Goal: Information Seeking & Learning: Learn about a topic

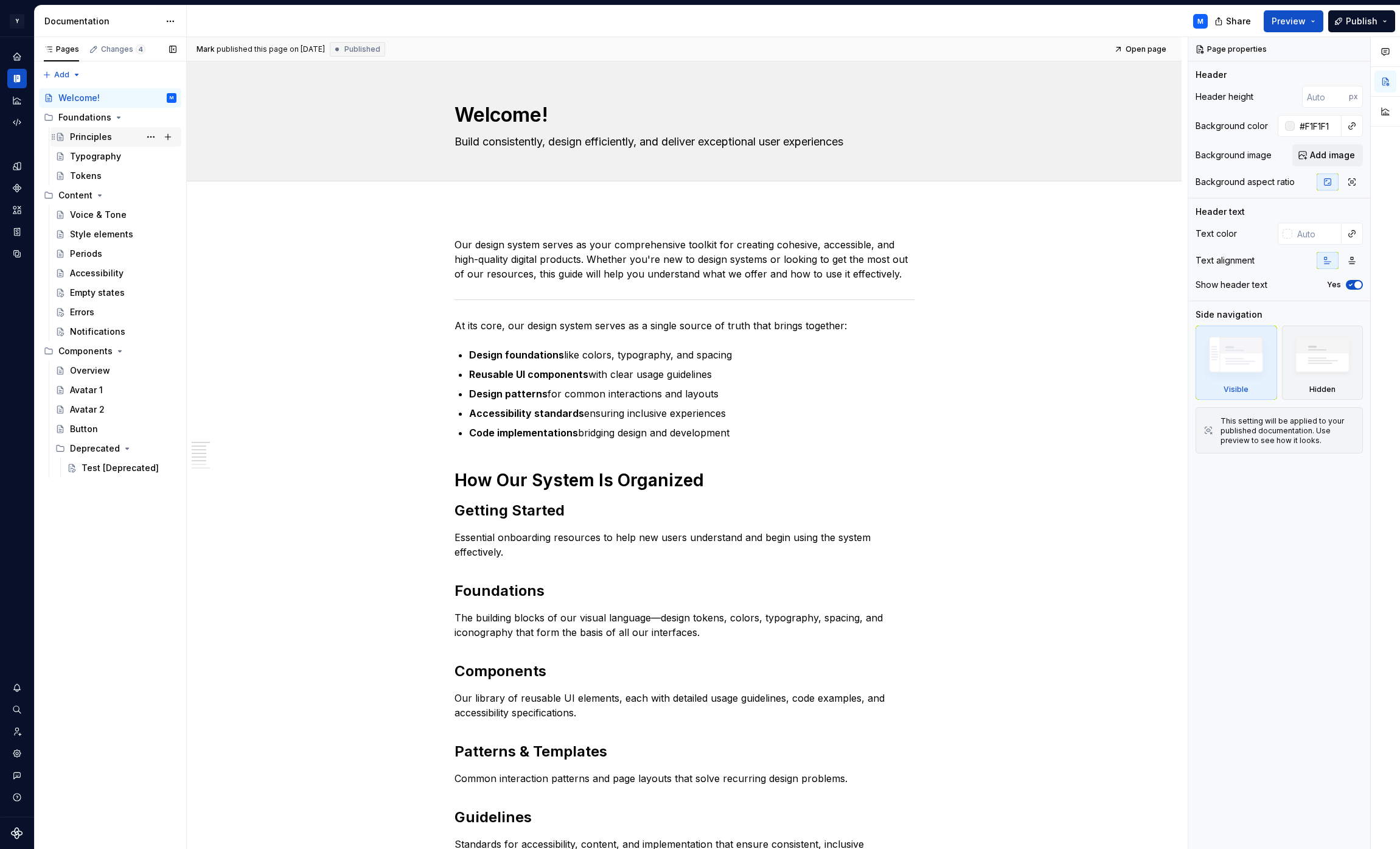
click at [101, 142] on div "Principles" at bounding box center [91, 137] width 42 height 13
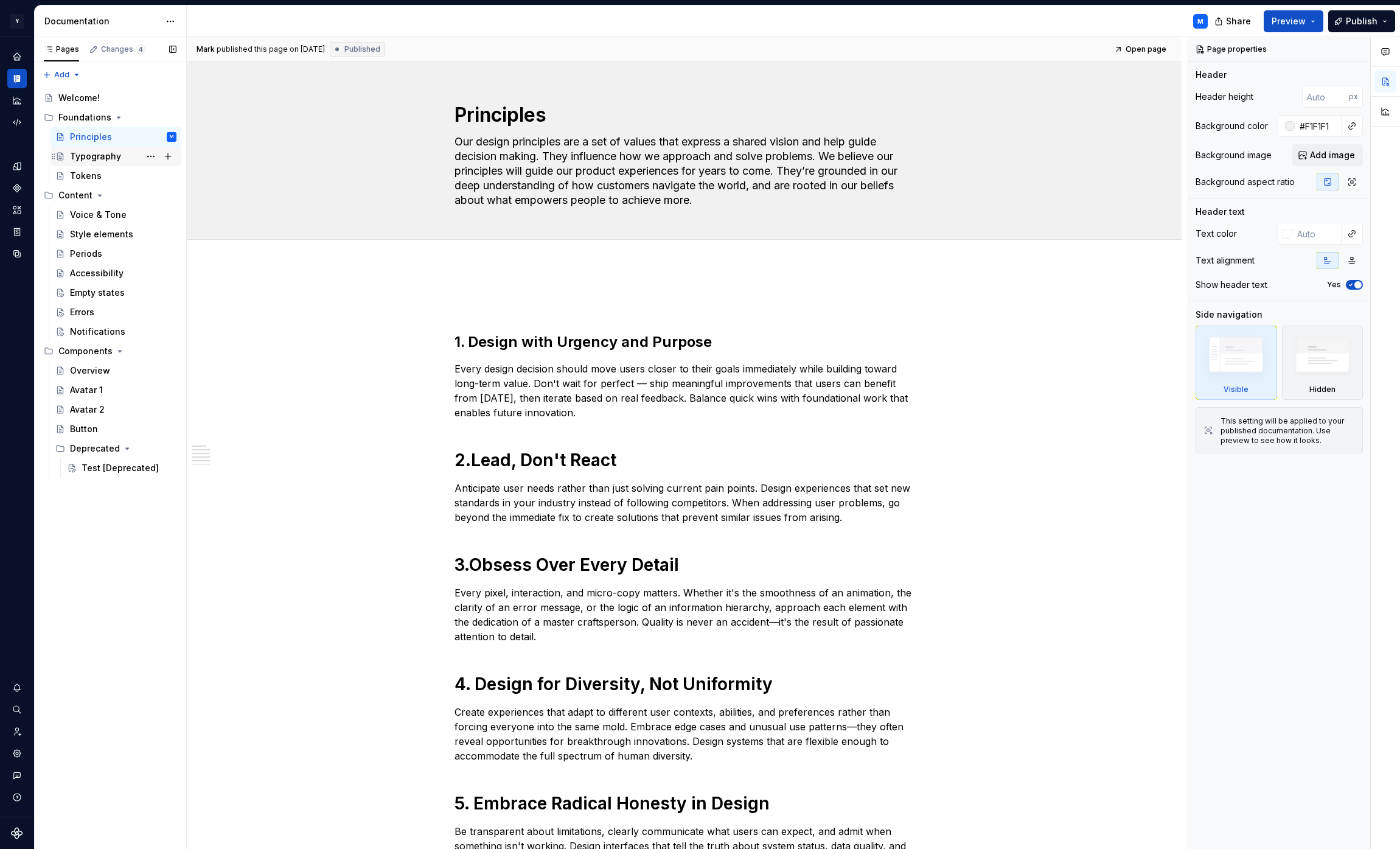
click at [111, 157] on div "Typography" at bounding box center [95, 156] width 51 height 13
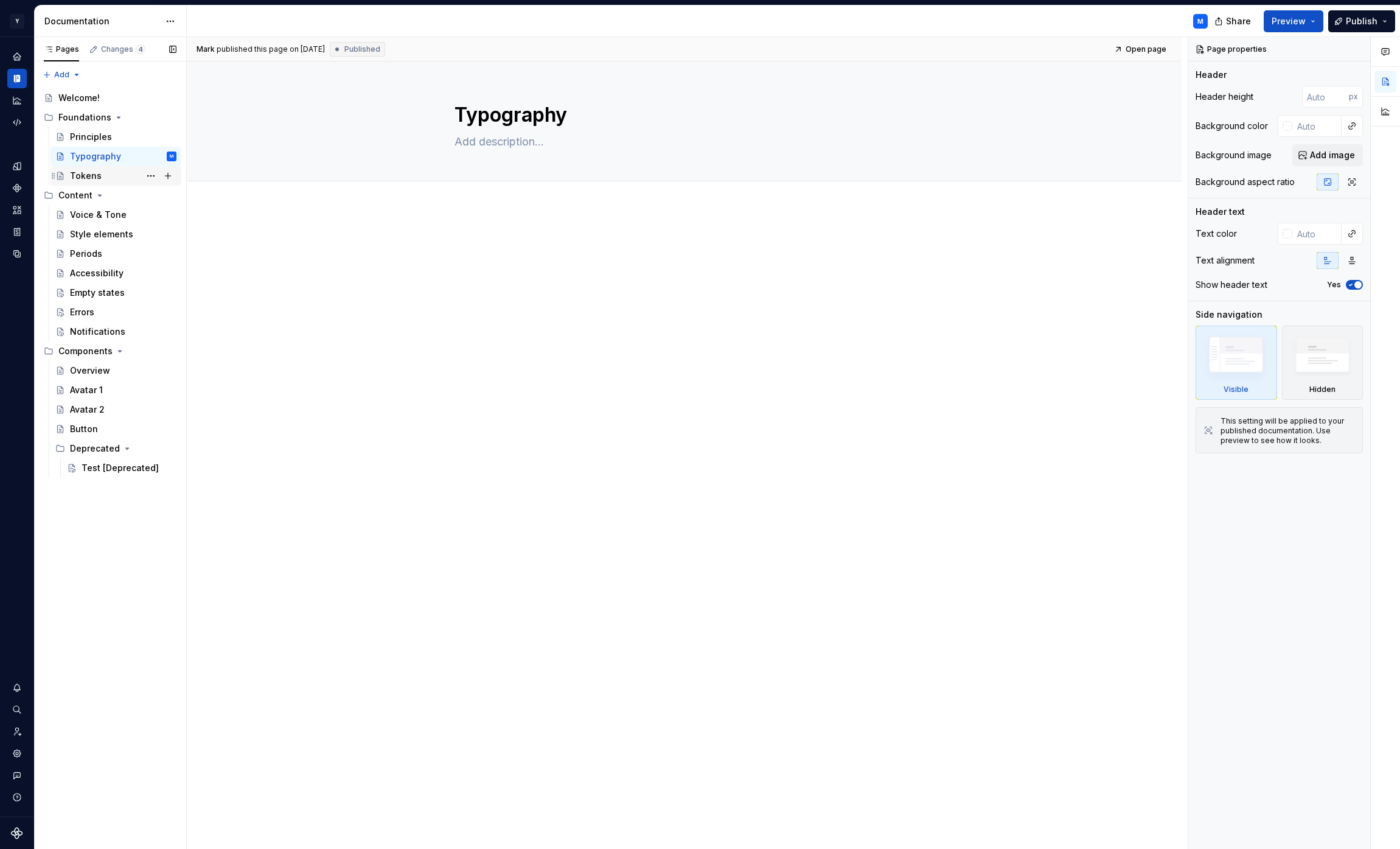
click at [115, 174] on div "Tokens" at bounding box center [123, 176] width 107 height 17
click at [490, 247] on p at bounding box center [685, 245] width 460 height 15
type textarea "*"
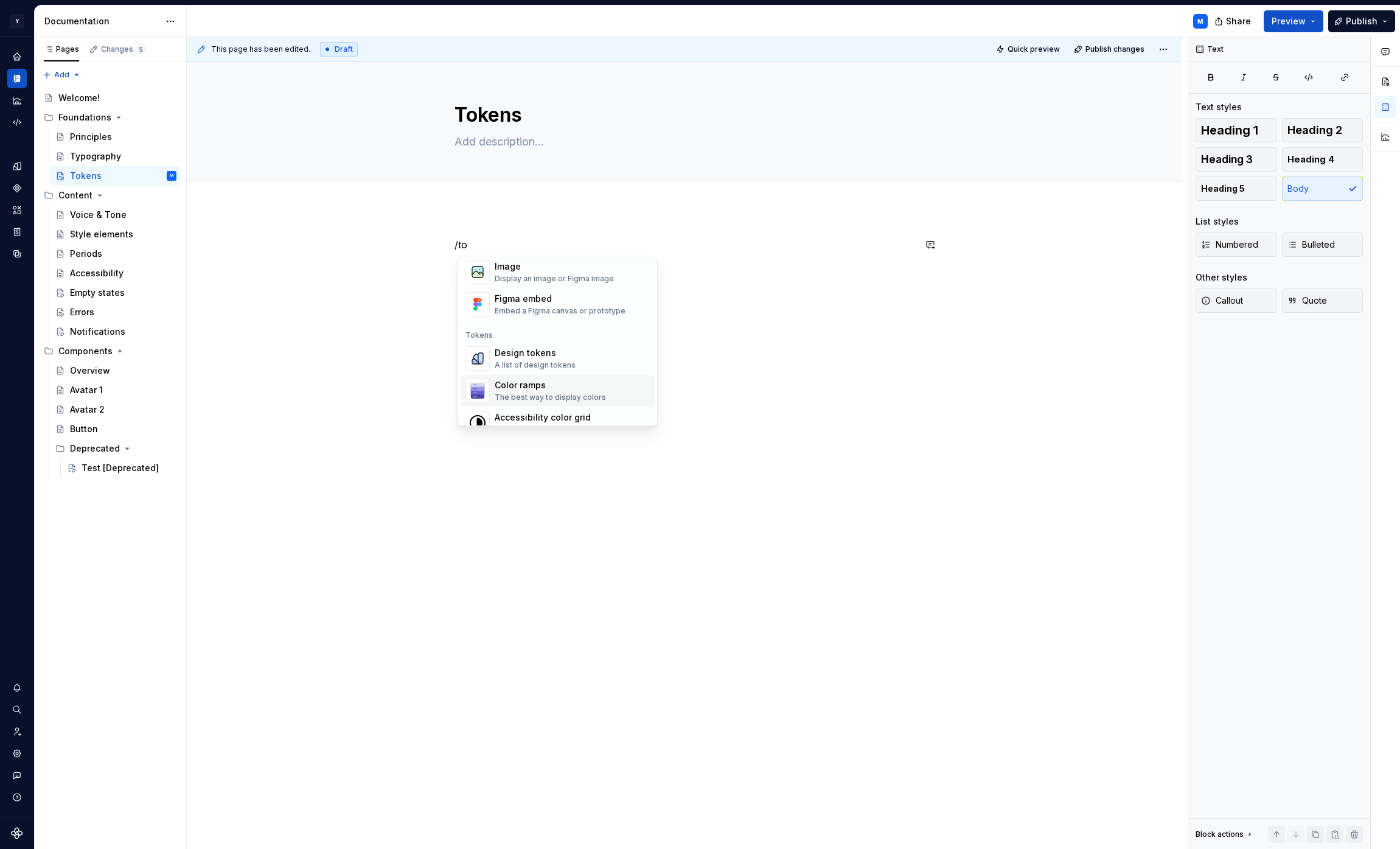
scroll to position [68, 0]
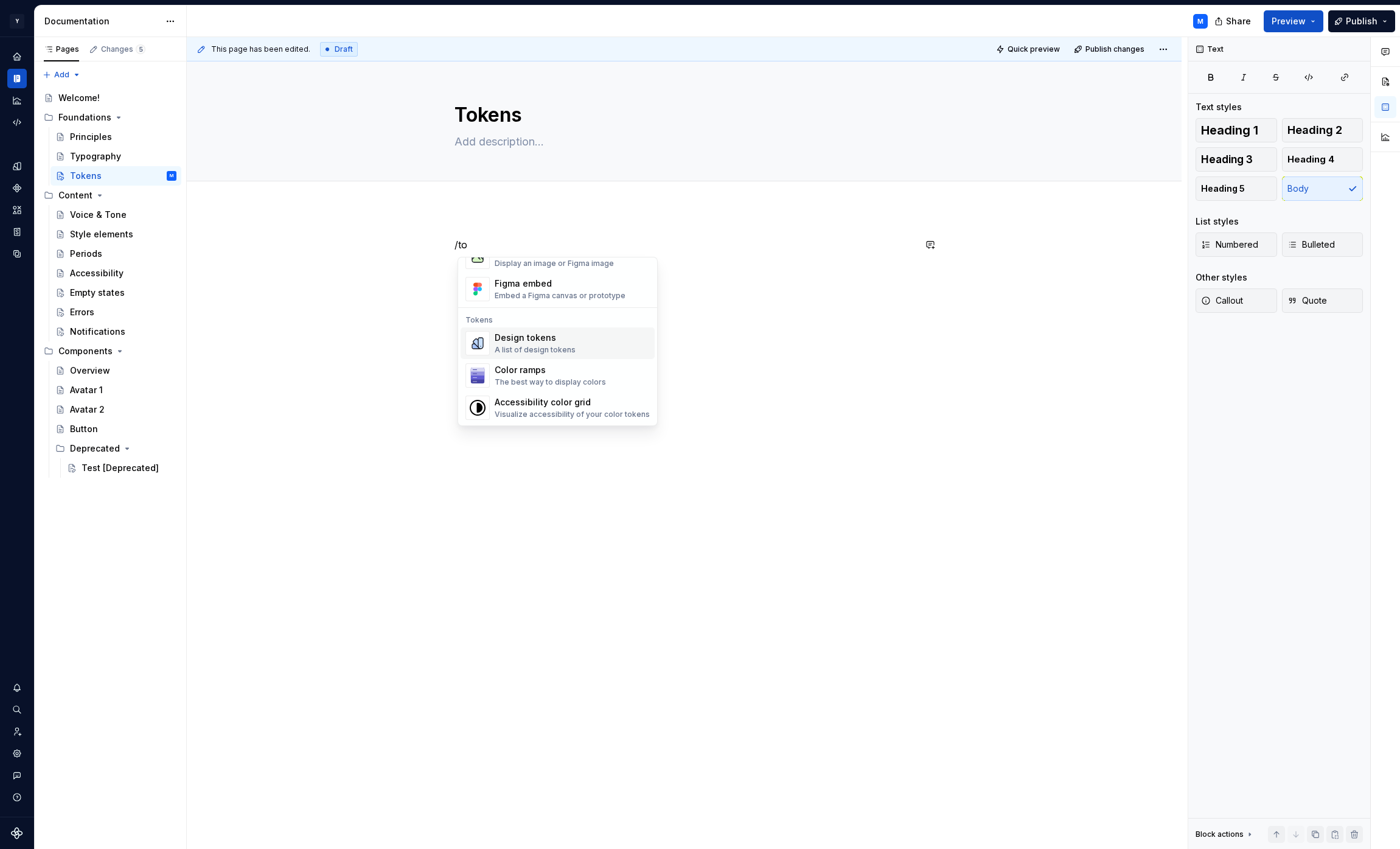
click at [565, 349] on div "A list of design tokens" at bounding box center [534, 350] width 81 height 10
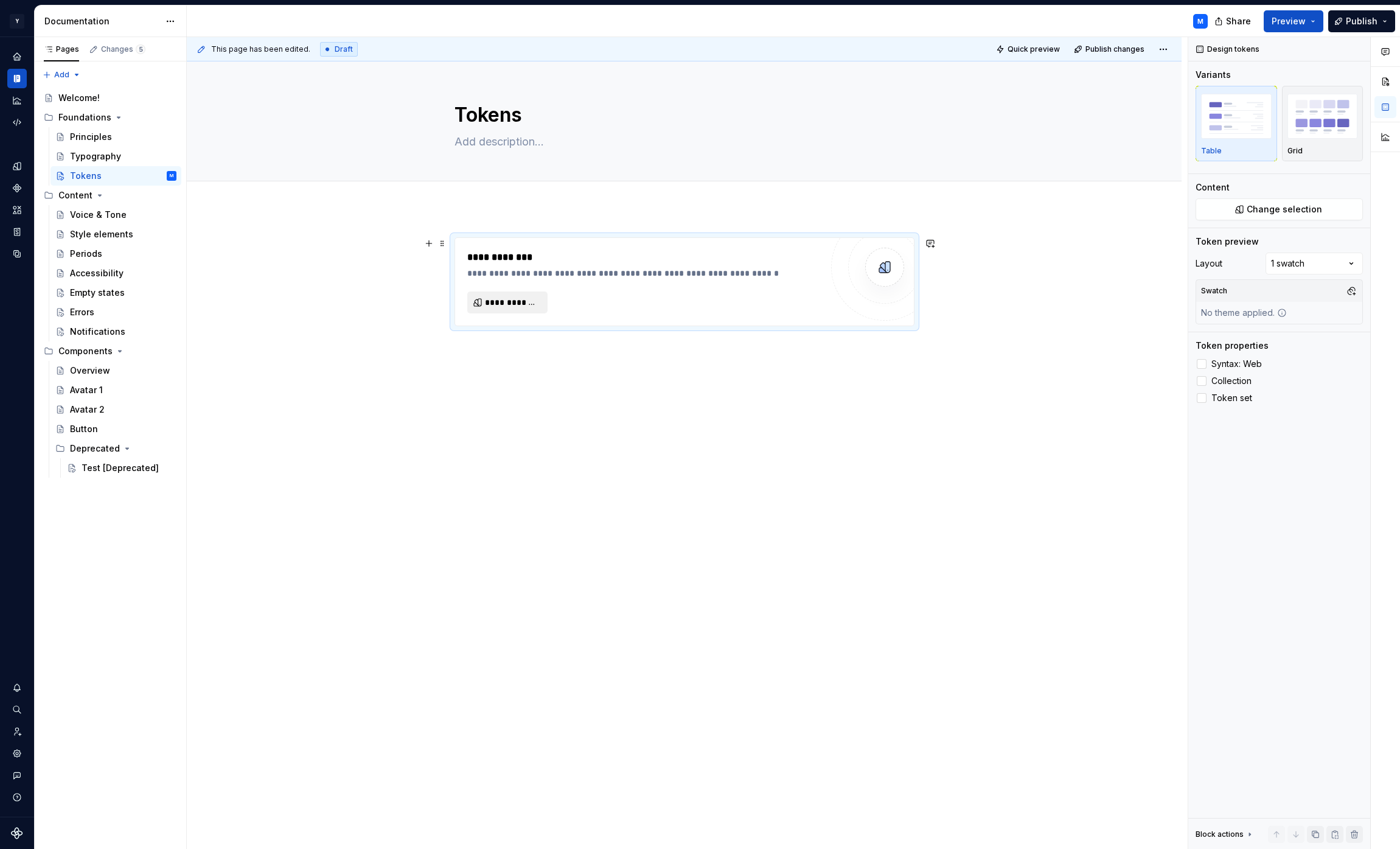
click at [529, 294] on button "**********" at bounding box center [507, 303] width 80 height 22
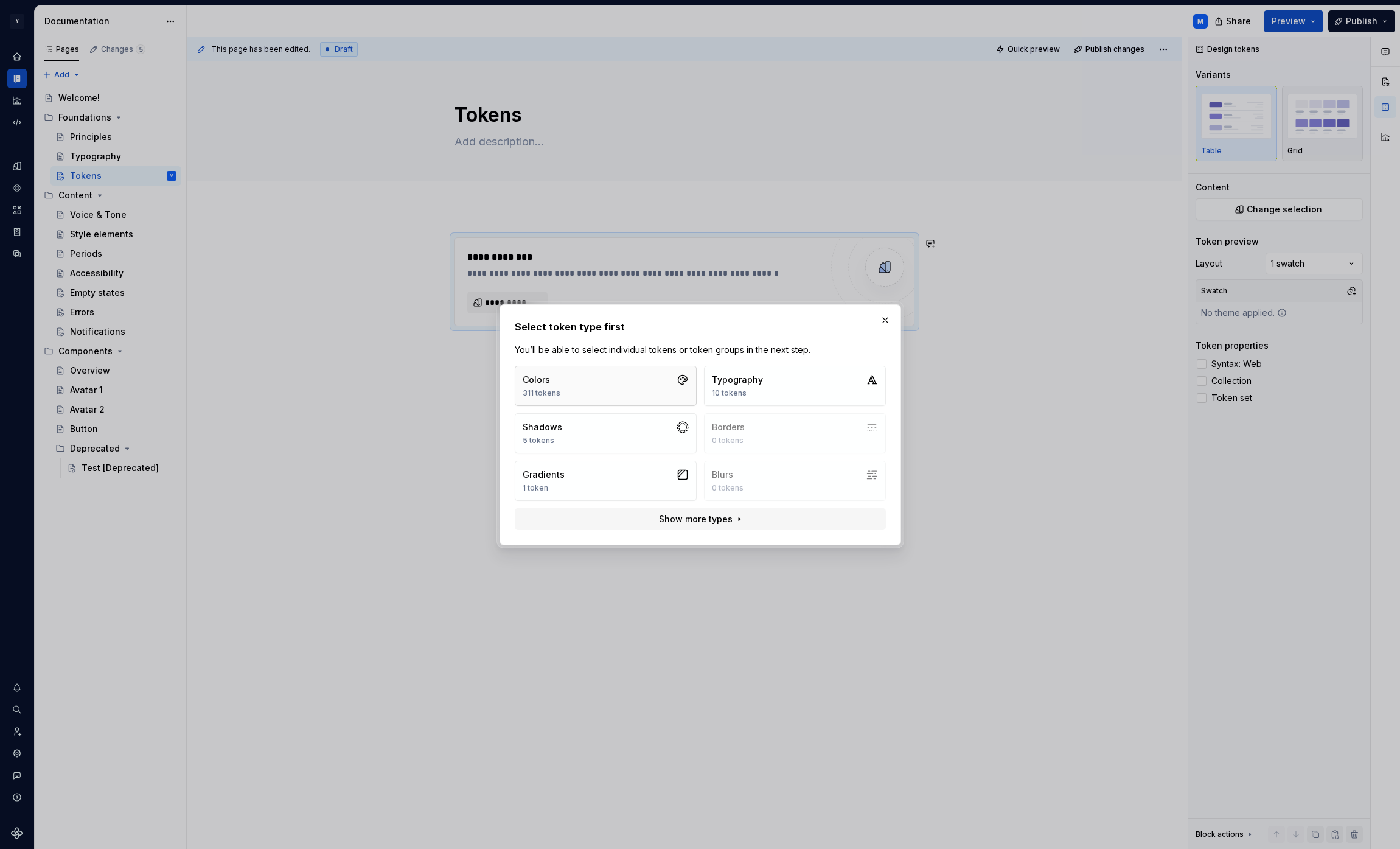
click at [619, 379] on button "Colors 311 tokens" at bounding box center [605, 386] width 182 height 40
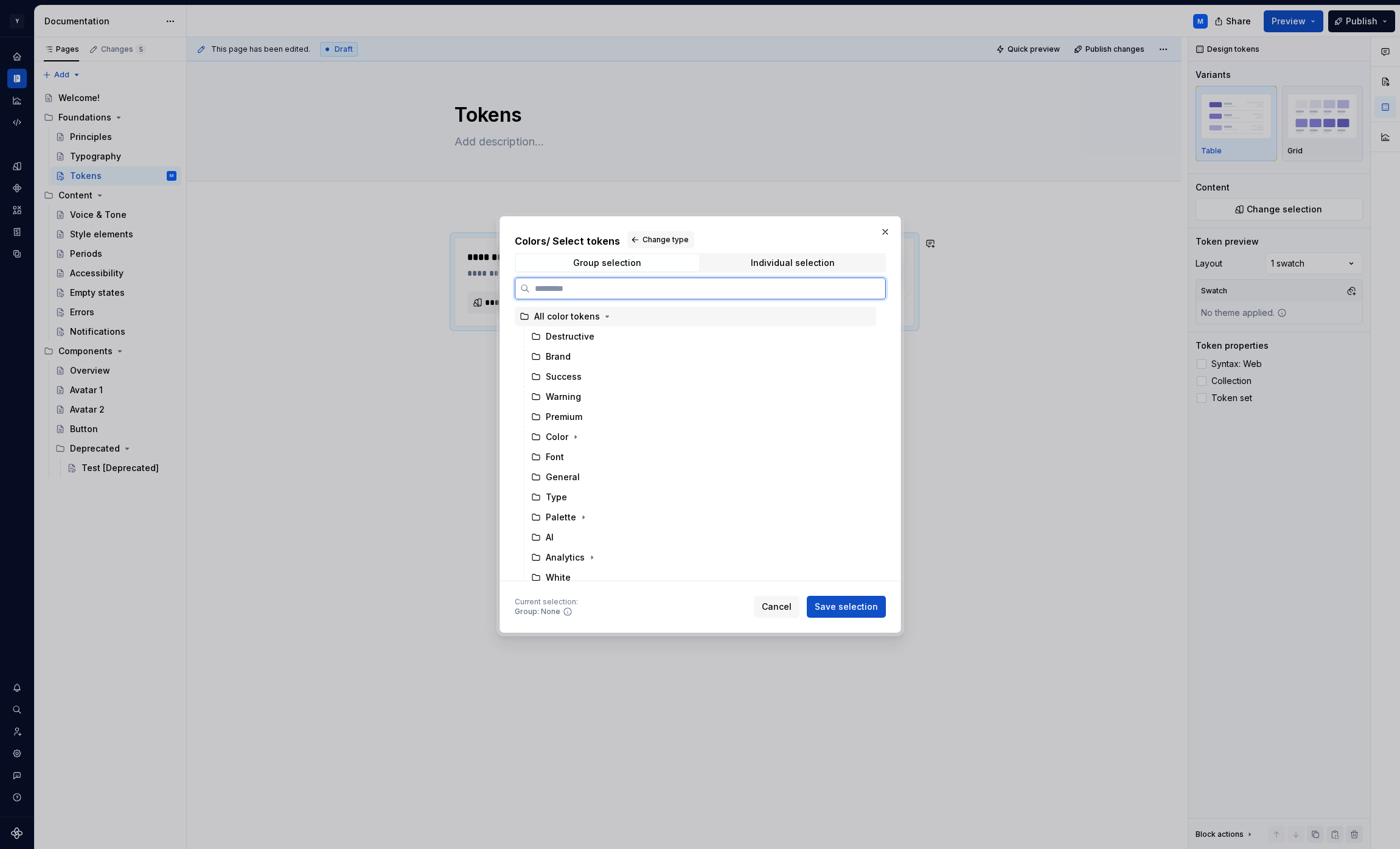
click at [595, 317] on div "All color tokens" at bounding box center [567, 316] width 66 height 13
click at [845, 603] on span "Save selection" at bounding box center [846, 606] width 63 height 13
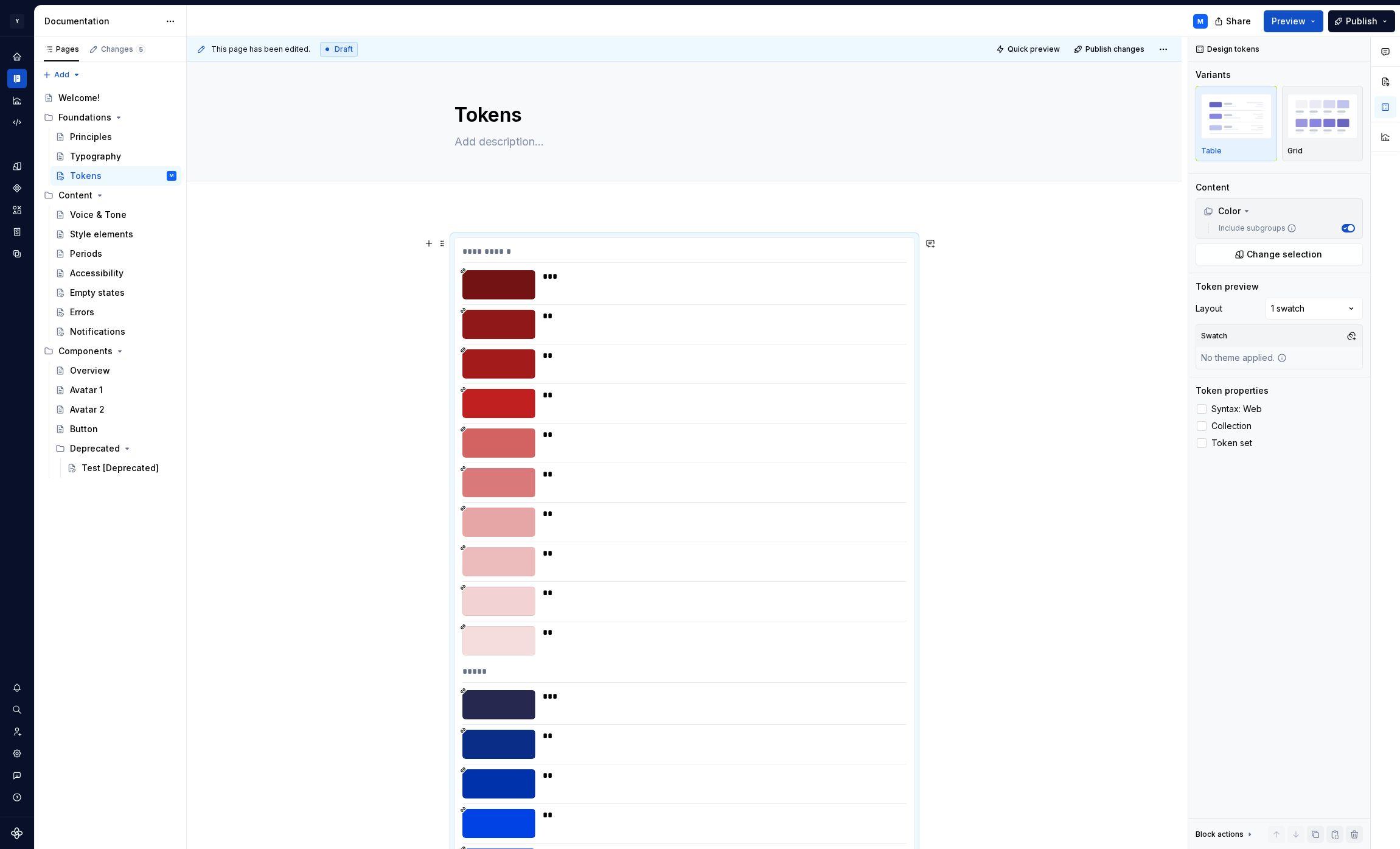
scroll to position [1, 0]
click at [840, 251] on div "**********" at bounding box center [685, 253] width 444 height 18
click at [1327, 310] on div "Comments Open comments No comments yet Select ‘Comment’ from the block context …" at bounding box center [1294, 444] width 212 height 812
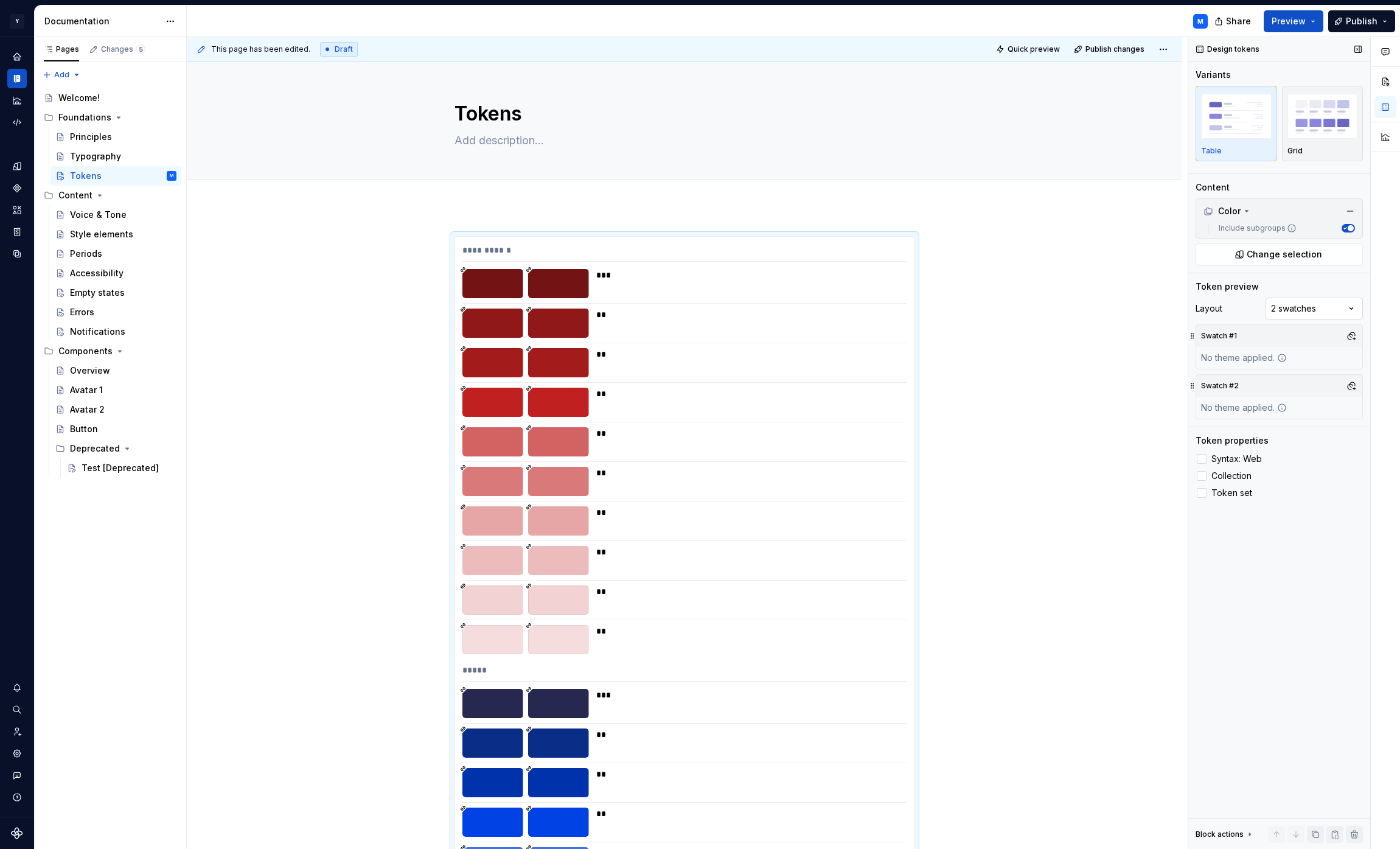
click at [1316, 307] on div "Comments Open comments No comments yet Select ‘Comment’ from the block context …" at bounding box center [1294, 444] width 212 height 812
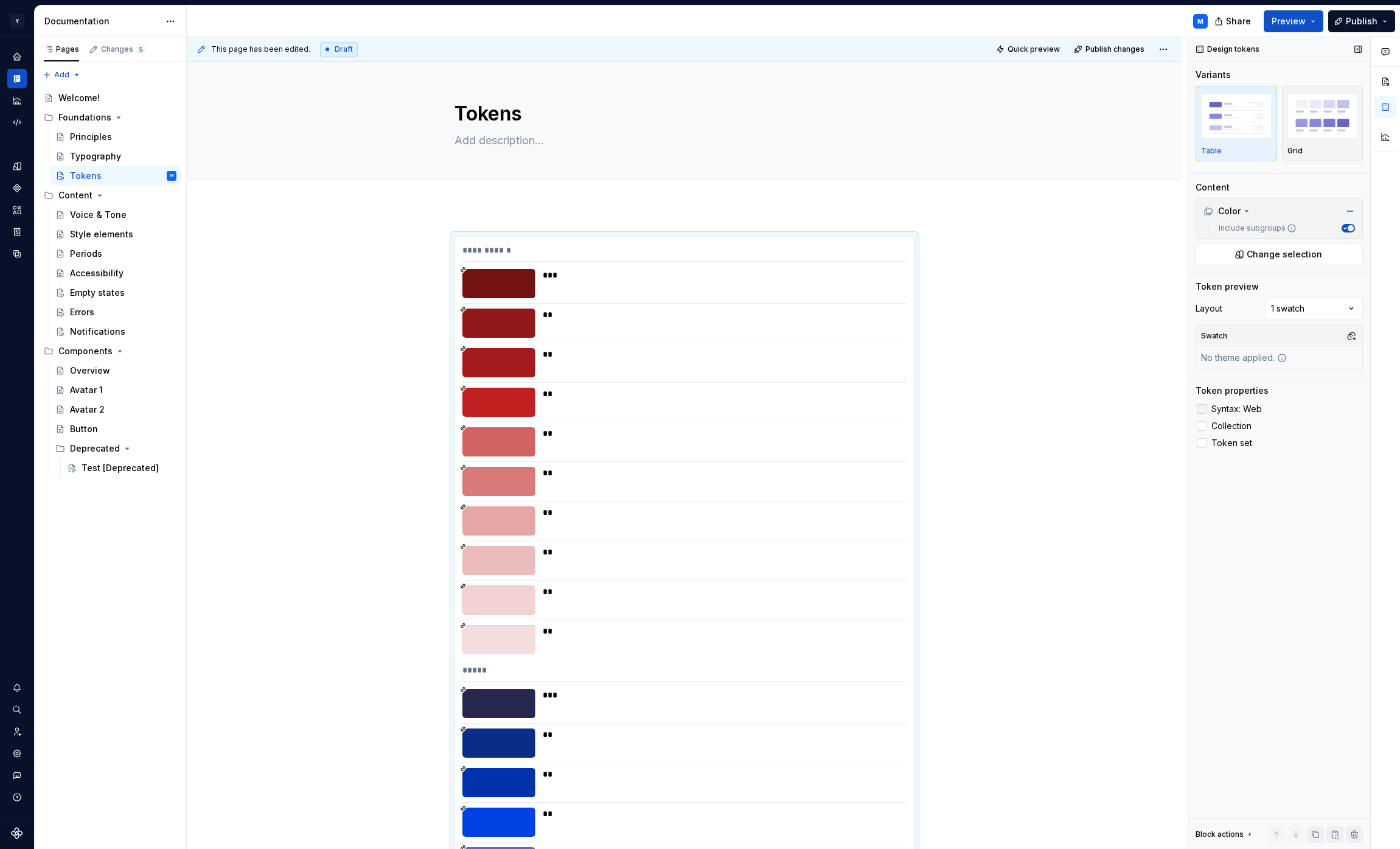
click at [1203, 409] on div at bounding box center [1202, 409] width 10 height 10
type textarea "*"
